Goal: Use online tool/utility: Utilize a website feature to perform a specific function

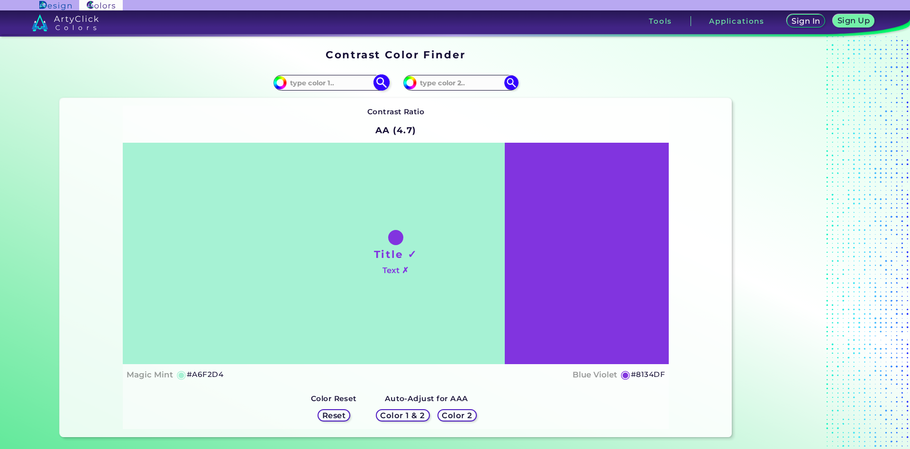
click at [346, 76] on div "#a6f2d4" at bounding box center [330, 82] width 115 height 15
click at [343, 82] on input at bounding box center [331, 82] width 88 height 13
type input "fbc7aa"
type input "#fbc7aa"
type input "#FBC7AA"
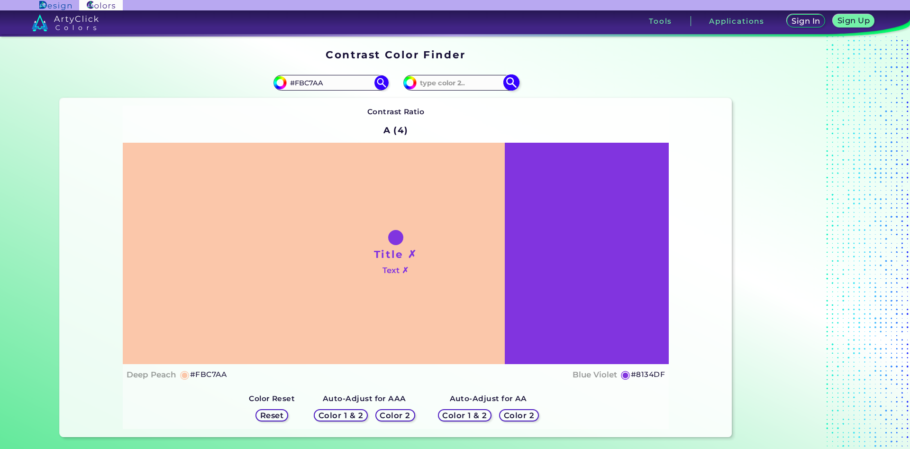
click at [466, 81] on input at bounding box center [460, 82] width 88 height 13
type input "fbcaaa"
type input "#fbcaaa"
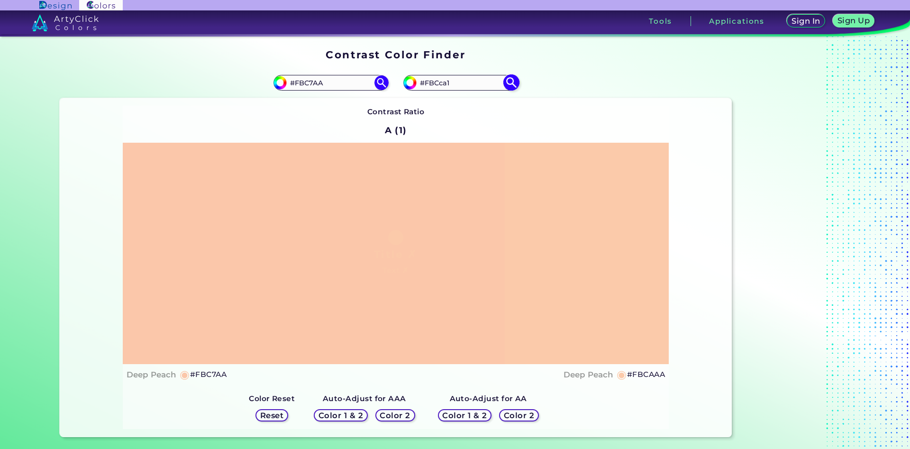
type input "#FBCca1"
type input "#fbcca1"
type input "#FBCCA1"
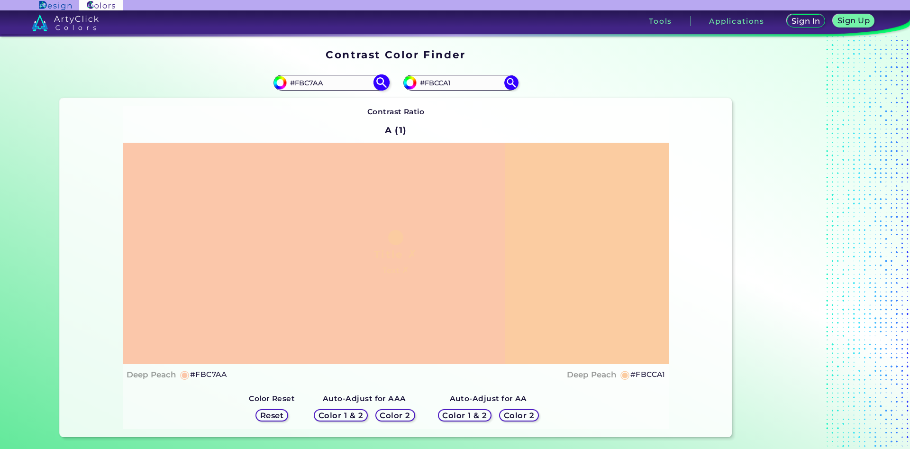
click at [310, 86] on input "#FBC7AA" at bounding box center [331, 82] width 88 height 13
type input "#FBCaAA"
click at [377, 76] on img at bounding box center [381, 82] width 17 height 17
type input "#fbcaaa"
drag, startPoint x: 324, startPoint y: 82, endPoint x: 301, endPoint y: 82, distance: 22.7
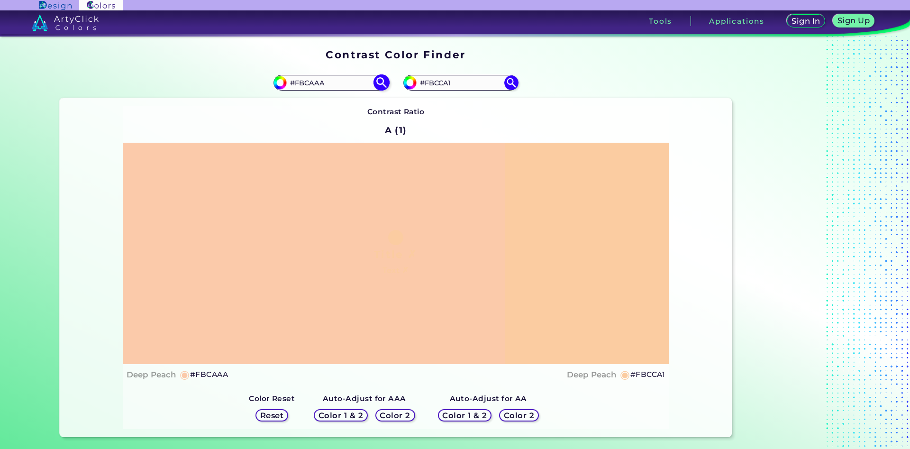
click at [301, 82] on input "#FBCAAA" at bounding box center [331, 82] width 88 height 13
type input "#Fac9a9"
type input "#fac9a9"
drag, startPoint x: 326, startPoint y: 84, endPoint x: 310, endPoint y: 84, distance: 16.6
click at [310, 84] on input "#FAC9A9" at bounding box center [331, 82] width 88 height 13
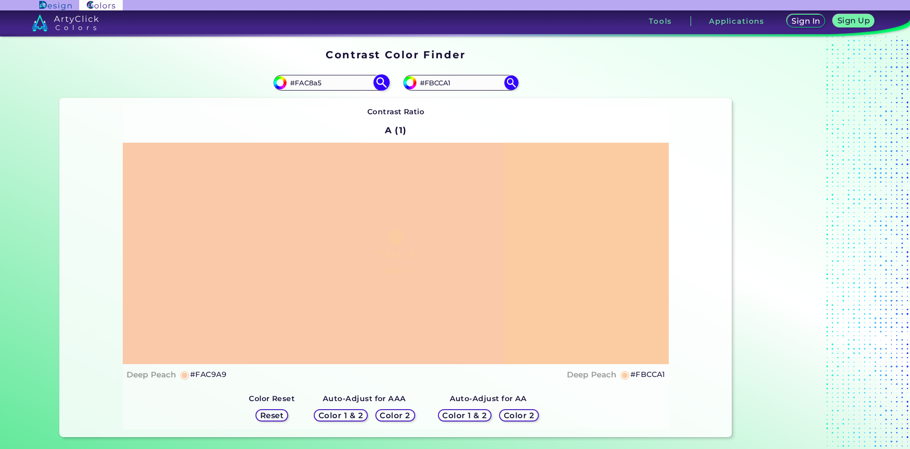
type input "#FAC8a5"
type input "#fac8a5"
type input "#FAC8A5"
drag, startPoint x: 457, startPoint y: 80, endPoint x: 439, endPoint y: 81, distance: 18.1
click at [439, 81] on input "#FBCCA1" at bounding box center [460, 82] width 88 height 13
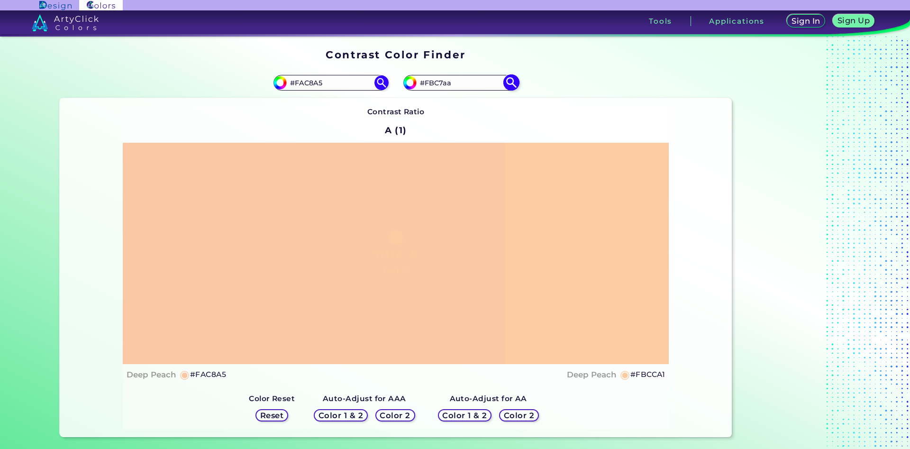
type input "#FBC7aa"
click at [509, 80] on img at bounding box center [511, 82] width 17 height 17
type input "#fbc7aa"
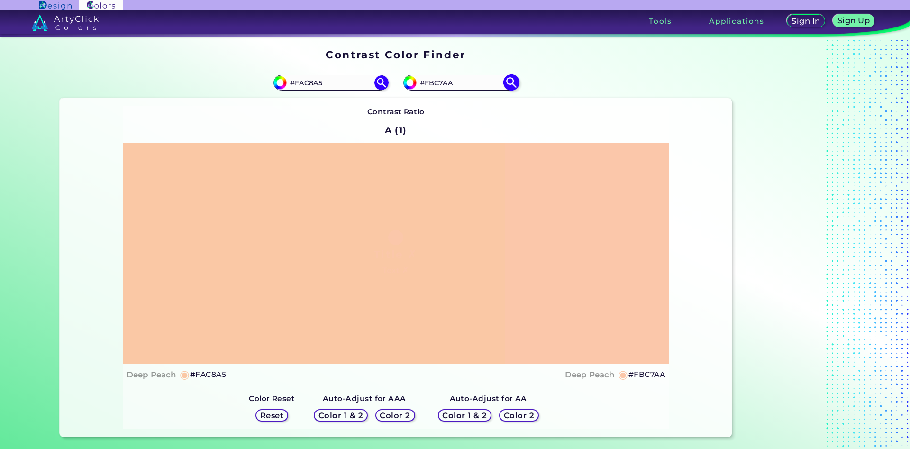
drag, startPoint x: 452, startPoint y: 82, endPoint x: 438, endPoint y: 82, distance: 14.2
click at [438, 82] on input "#FBC7AA" at bounding box center [460, 82] width 88 height 13
type input "#FBCca1"
click at [511, 78] on img at bounding box center [511, 82] width 17 height 17
type input "#fbcca1"
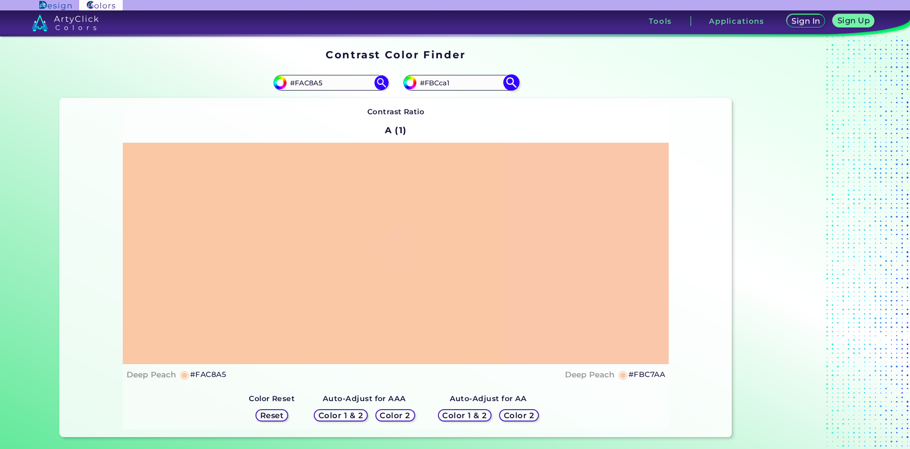
type input "#FBCCA1"
